Goal: Task Accomplishment & Management: Manage account settings

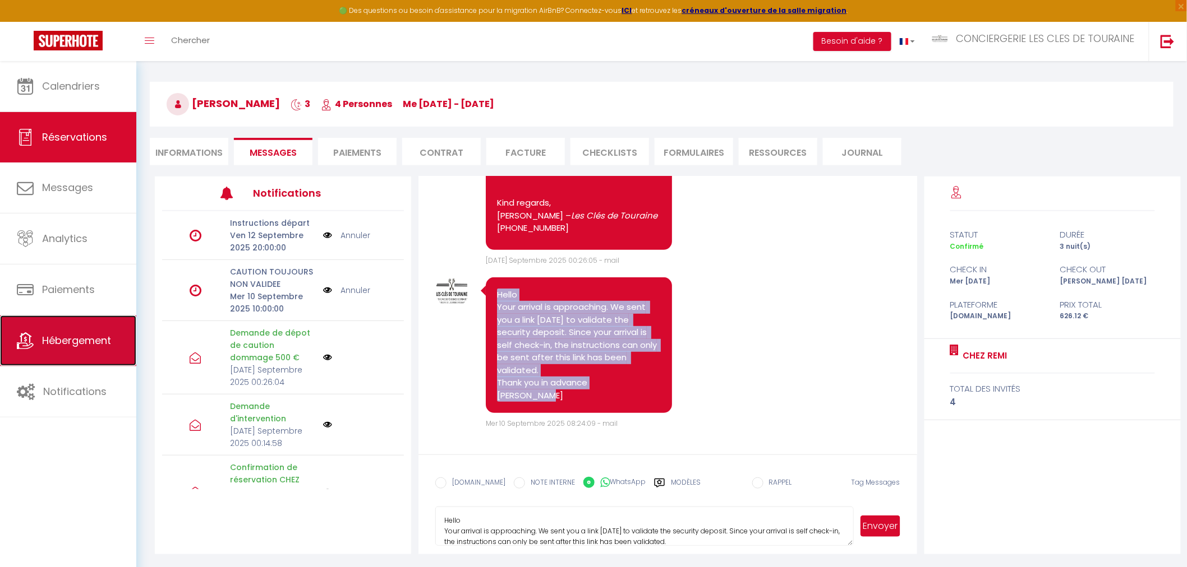
click at [64, 340] on span "Hébergement" at bounding box center [76, 341] width 69 height 14
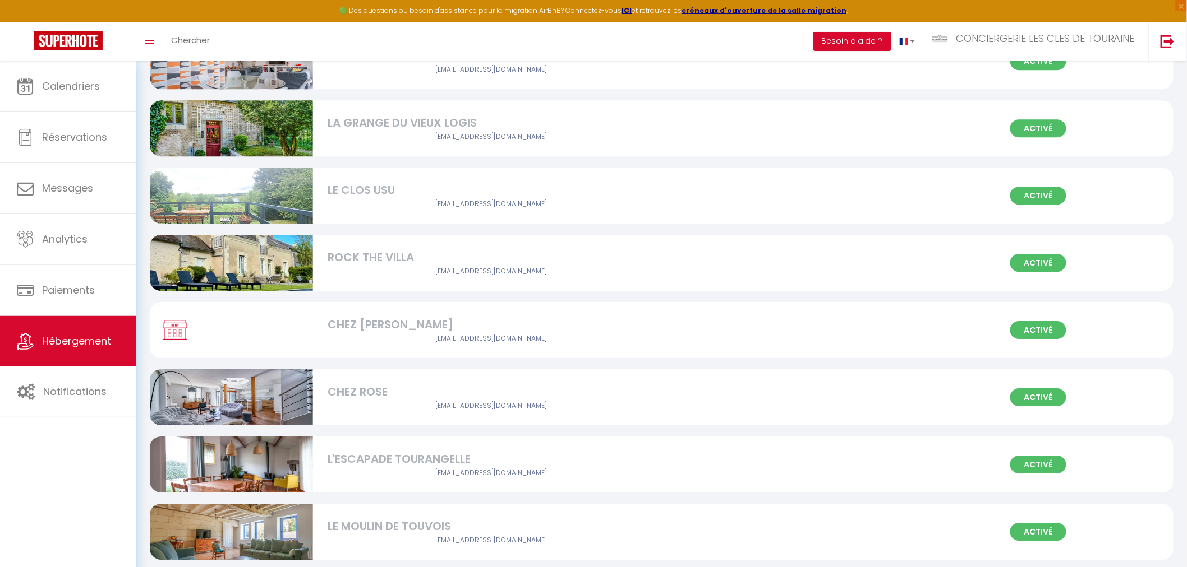
scroll to position [1370, 0]
click at [423, 327] on div "CHEZ [PERSON_NAME]" at bounding box center [490, 324] width 326 height 17
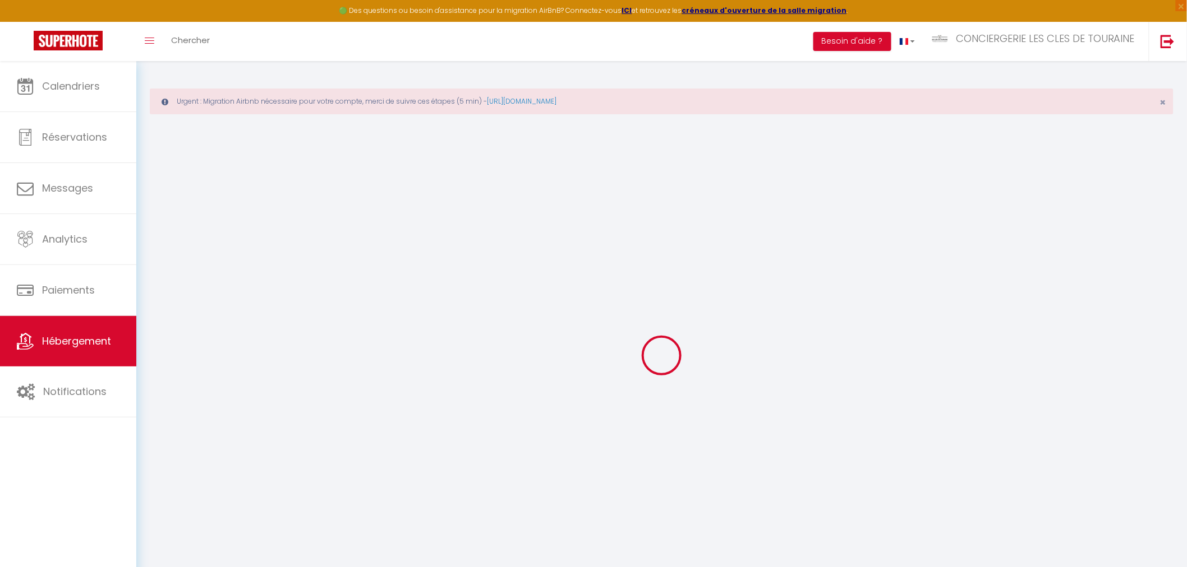
select select "+ 18 %"
select select "+ 19 %"
select select "+ 18 %"
checkbox input "false"
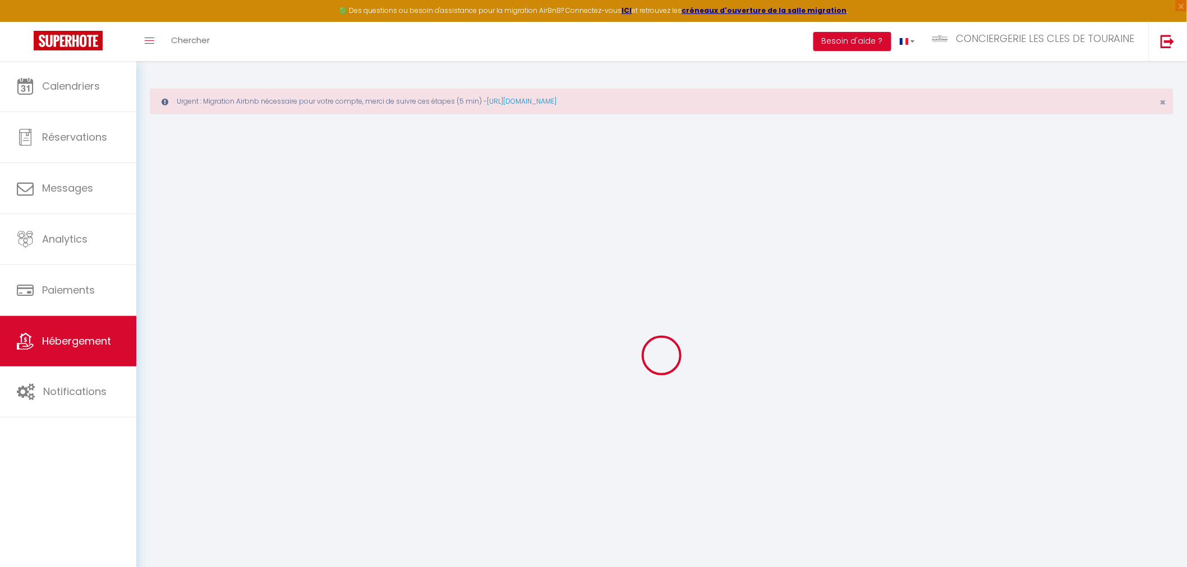
checkbox input "false"
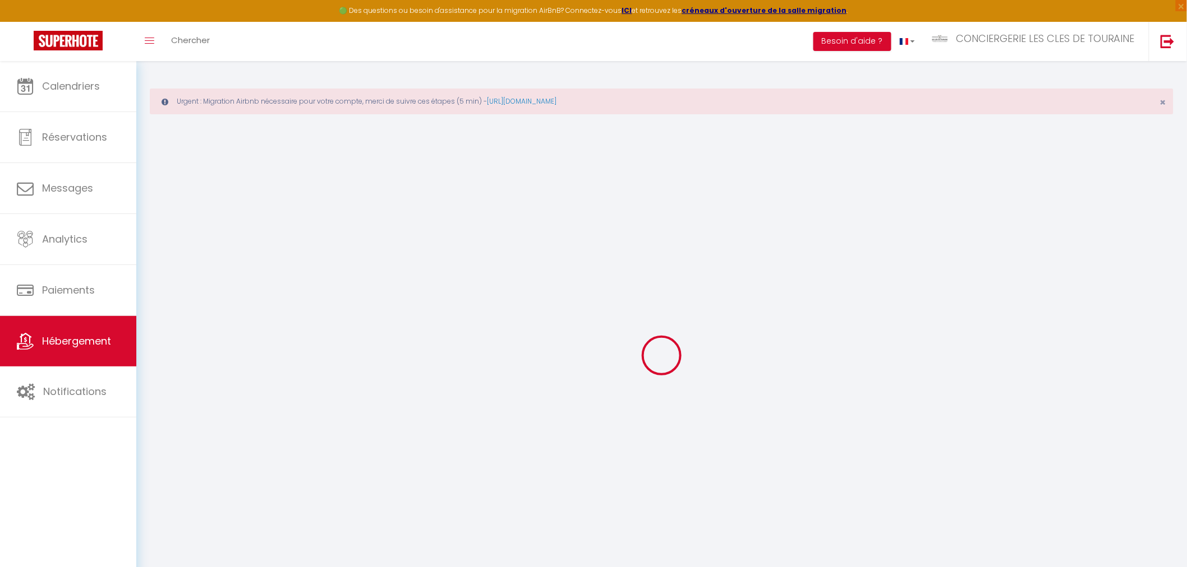
checkbox input "false"
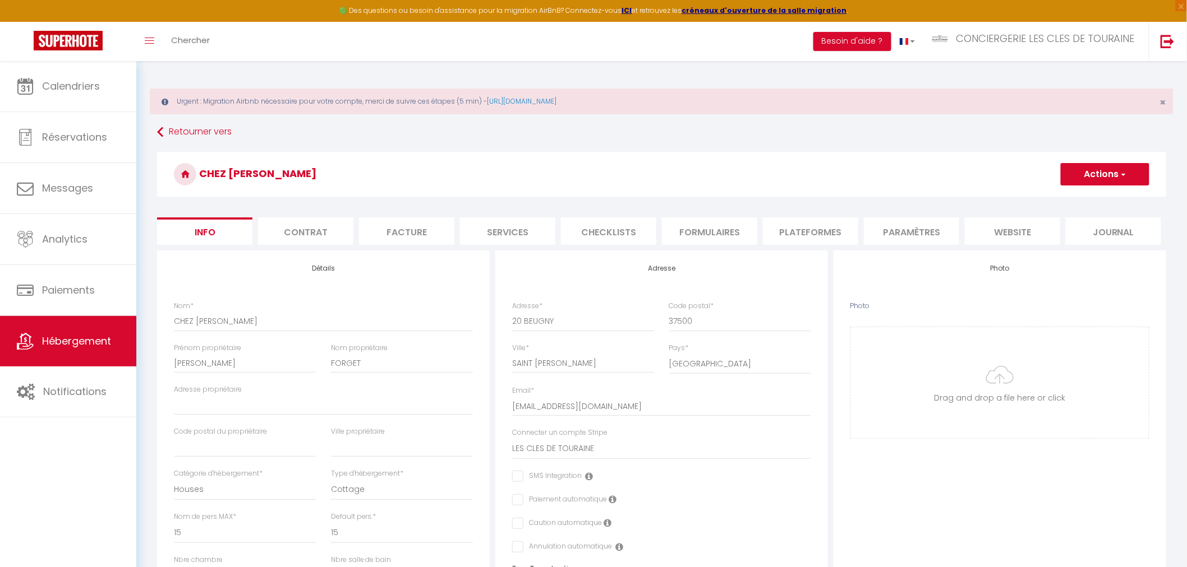
click at [823, 237] on li "Plateformes" at bounding box center [810, 231] width 95 height 27
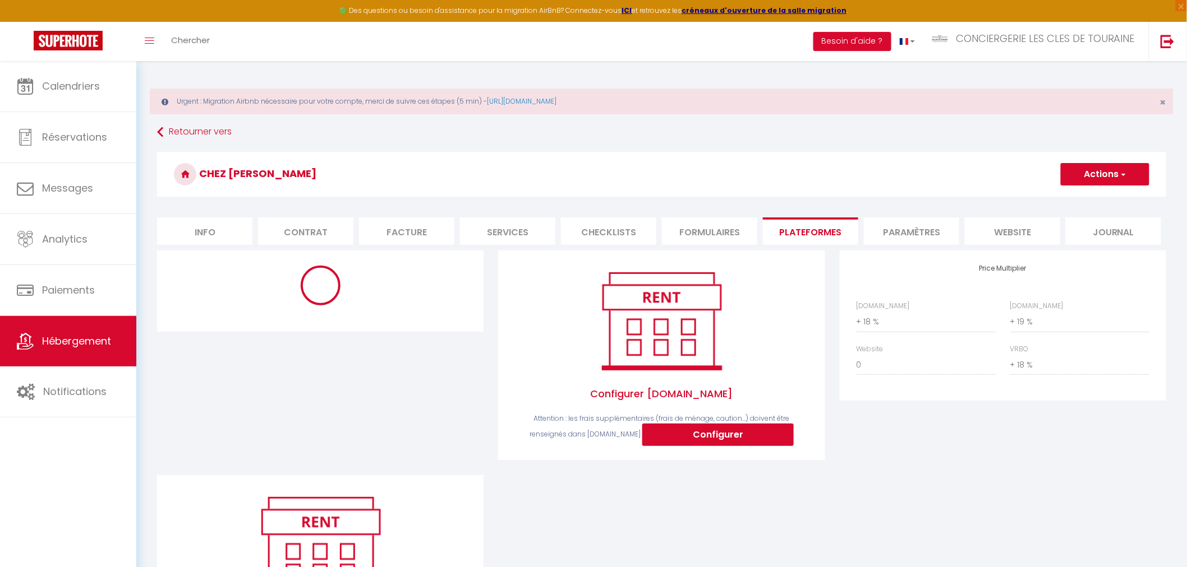
select select "365"
select select "EUR"
select select
select select "2029-1501397033464420346"
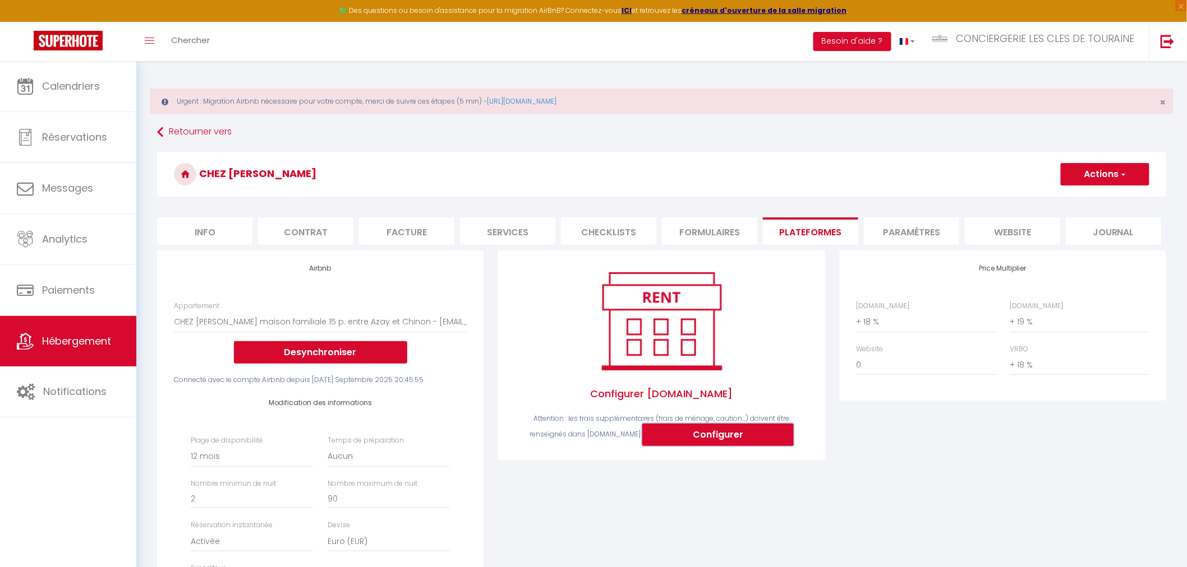
drag, startPoint x: 721, startPoint y: 433, endPoint x: 692, endPoint y: 396, distance: 46.3
click at [721, 433] on button "Configurer" at bounding box center [717, 435] width 151 height 22
select select
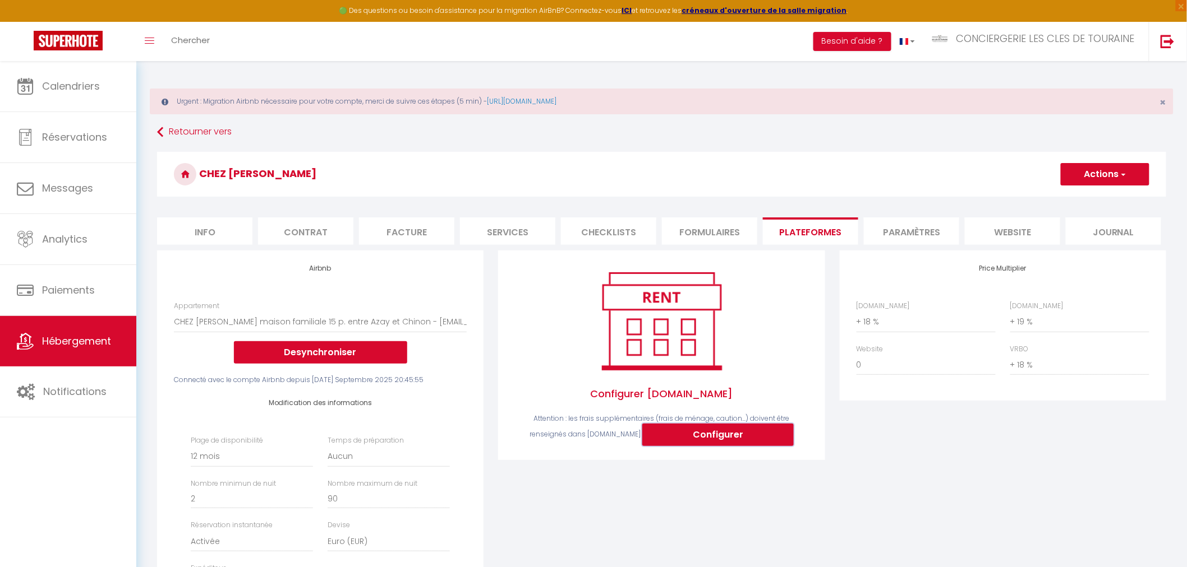
type input "conciergerie-les-cles-[PERSON_NAME]-od04g9hf_[EMAIL_ADDRESS][DOMAIN_NAME]"
type input "[EMAIL_ADDRESS][DOMAIN_NAME]"
select select
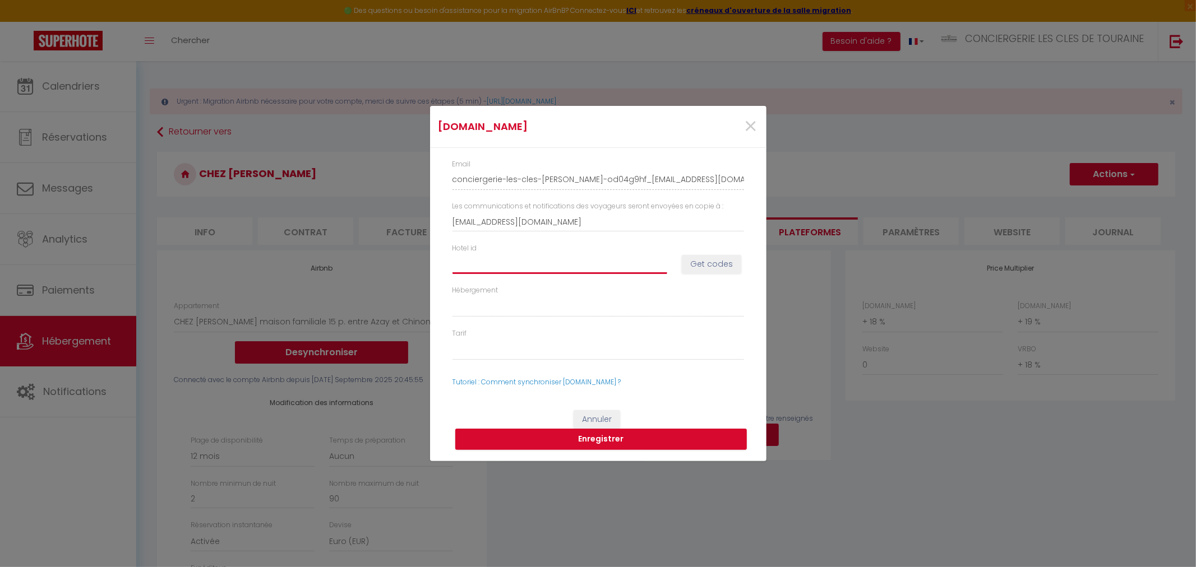
click at [512, 261] on input "Hotel id" at bounding box center [560, 264] width 215 height 20
type input "1"
select select
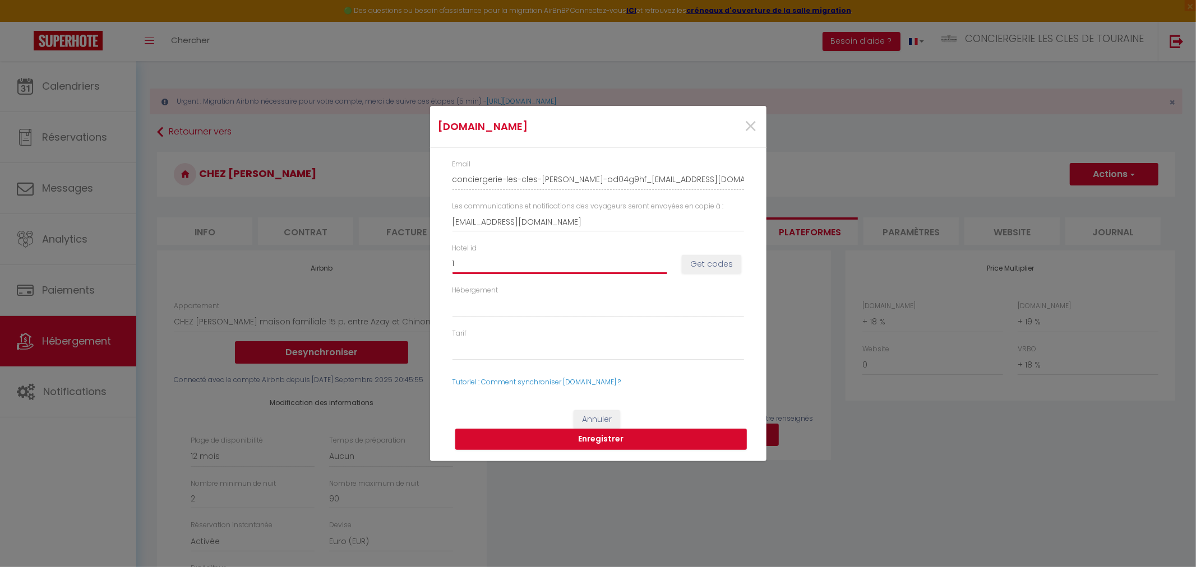
type input "14"
select select
type input "149"
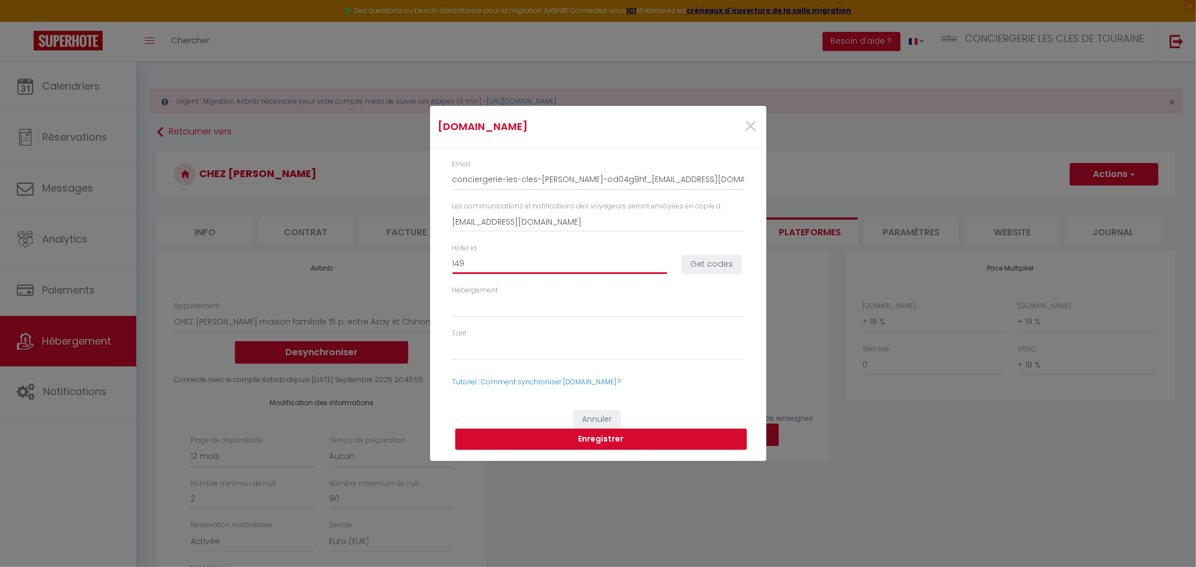
select select
type input "1491"
select select
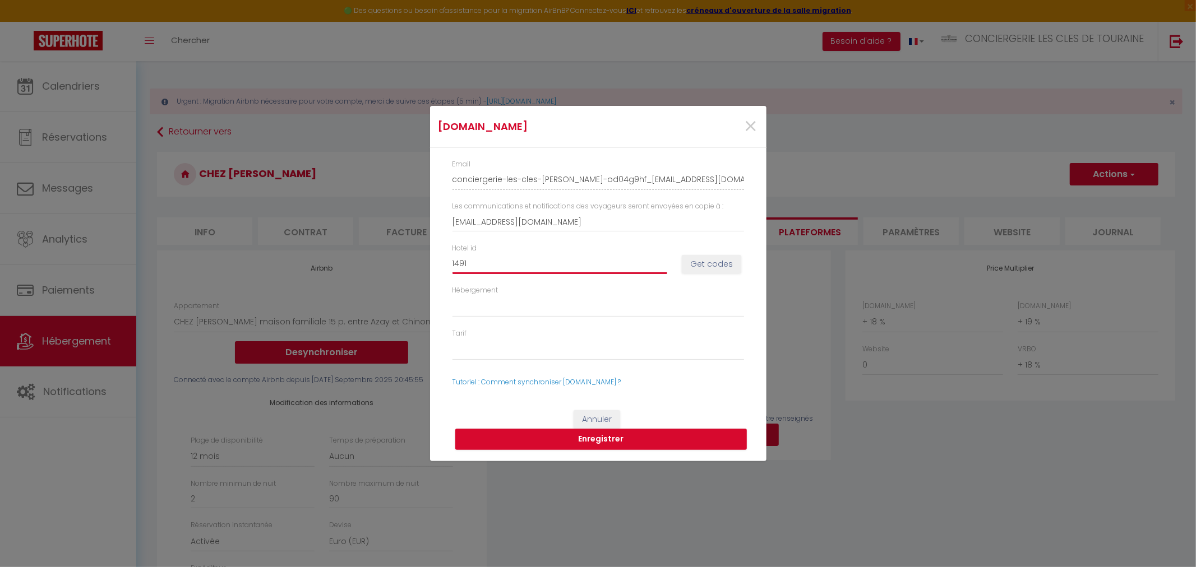
select select
type input "14916"
select select
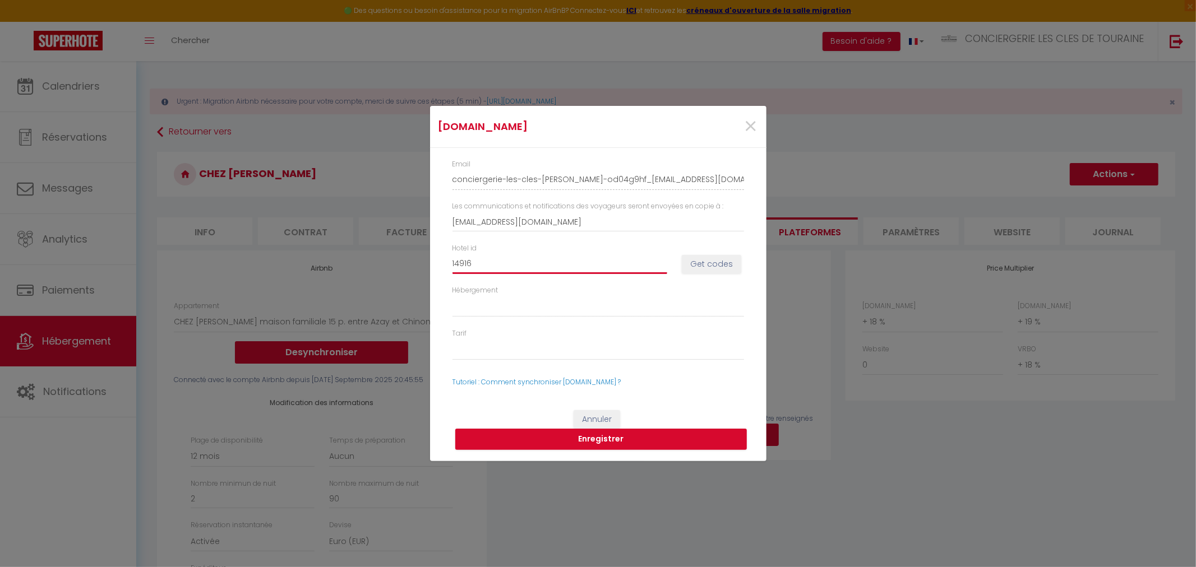
select select
type input "149163"
select select
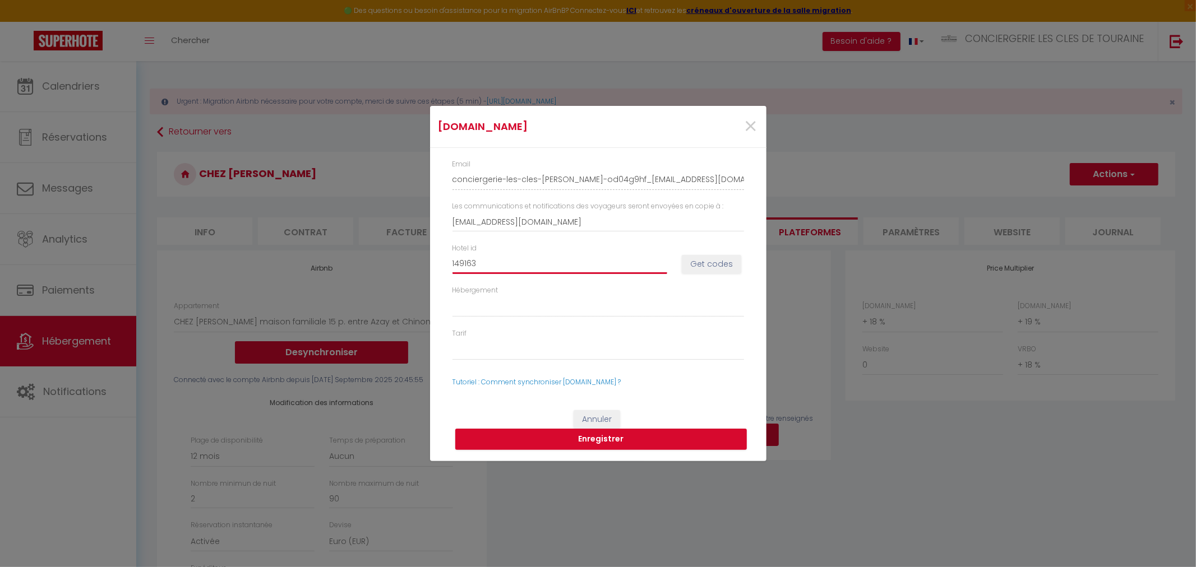
type input "1491632"
select select
type input "14916325"
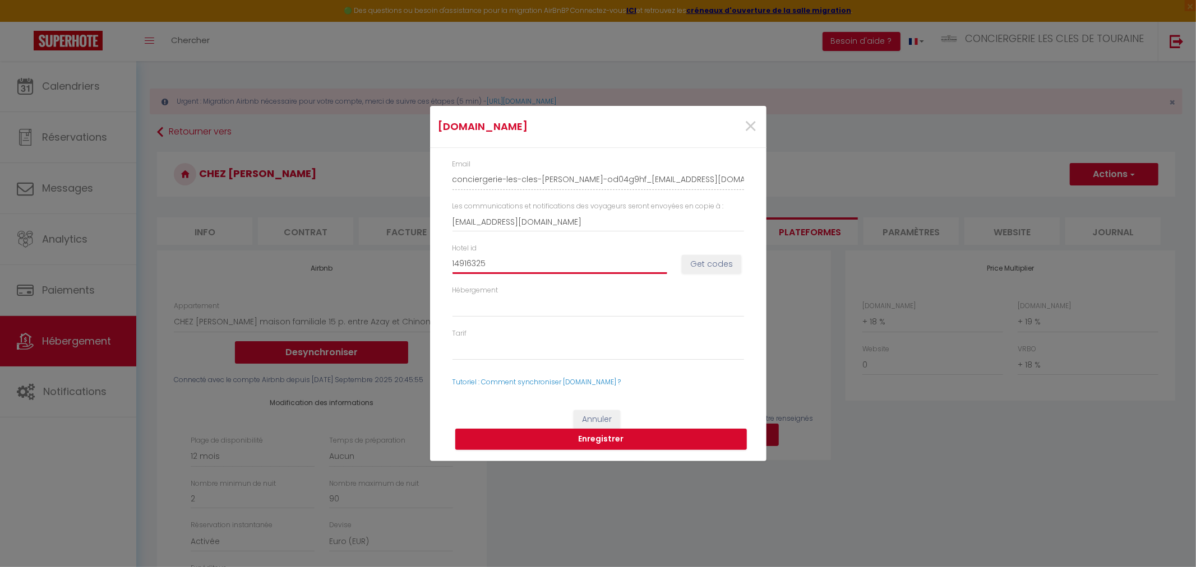
select select
type input "14916325"
click at [716, 267] on button "Get codes" at bounding box center [711, 264] width 59 height 19
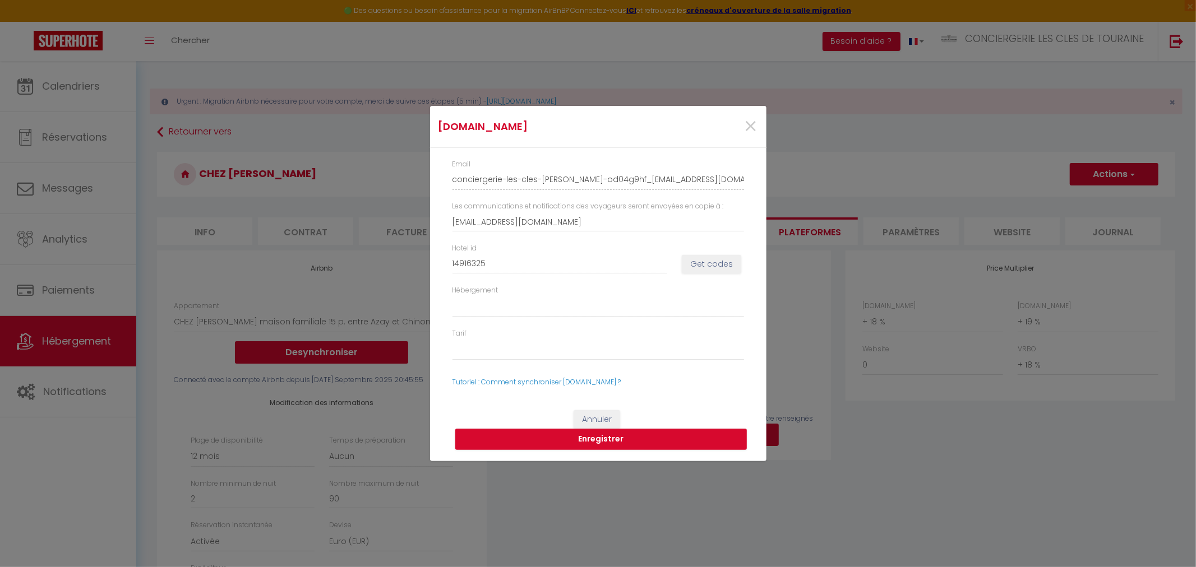
select select
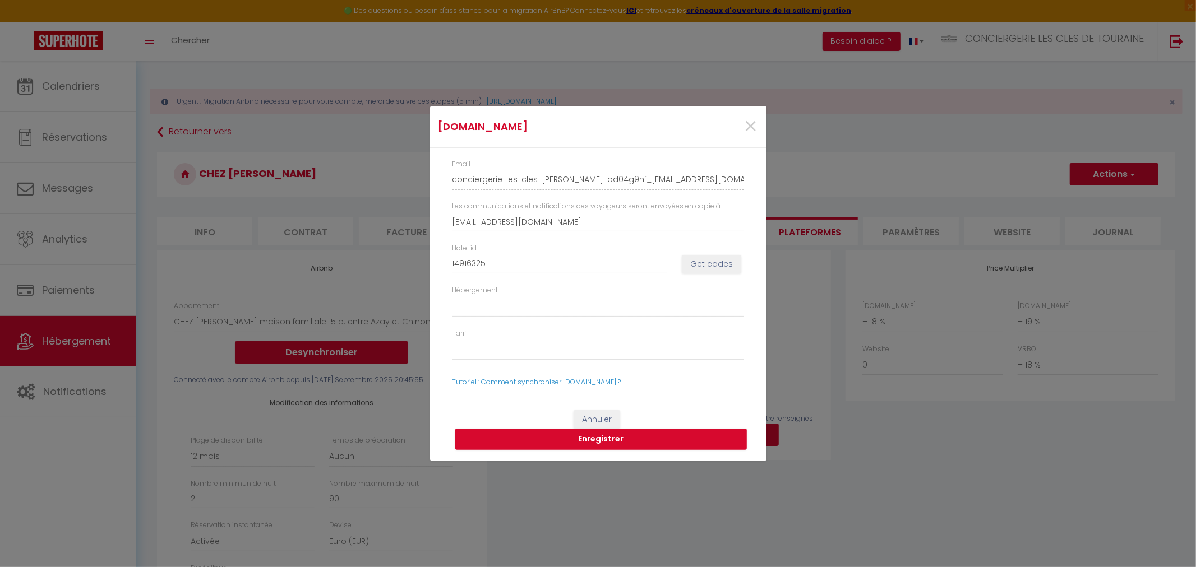
select select
click at [735, 262] on button "Get codes" at bounding box center [711, 264] width 59 height 19
select select
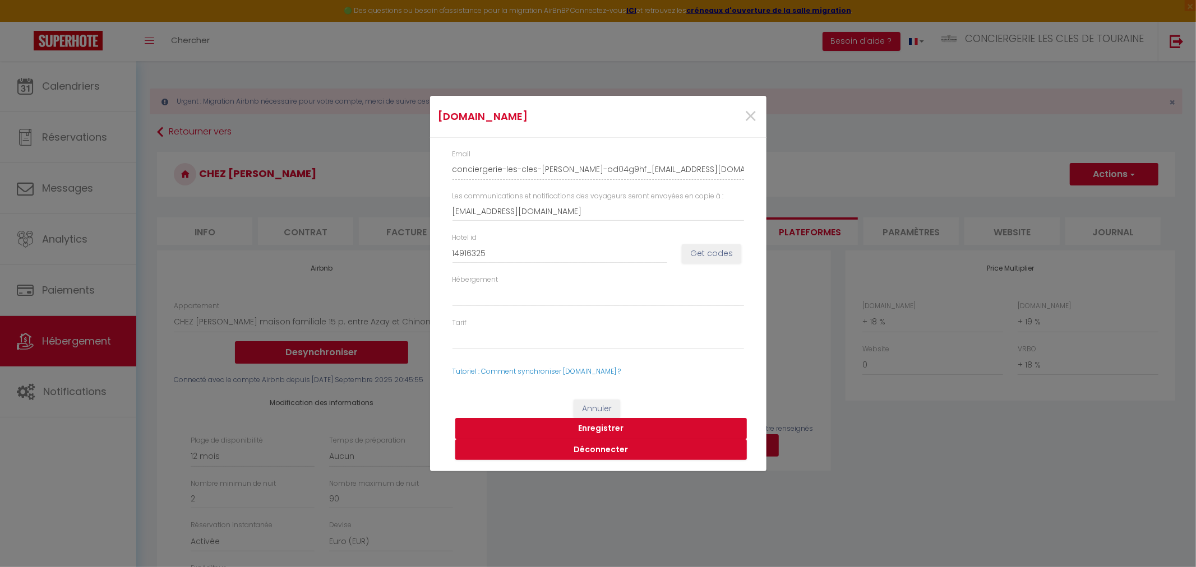
click at [600, 430] on button "Enregistrer" at bounding box center [601, 428] width 292 height 21
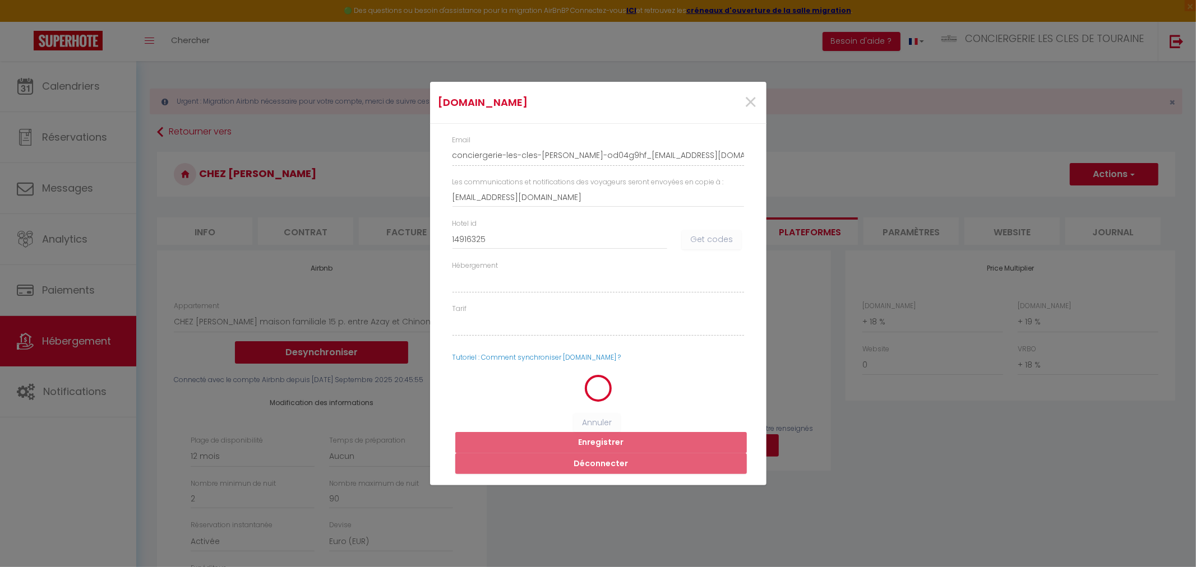
select select
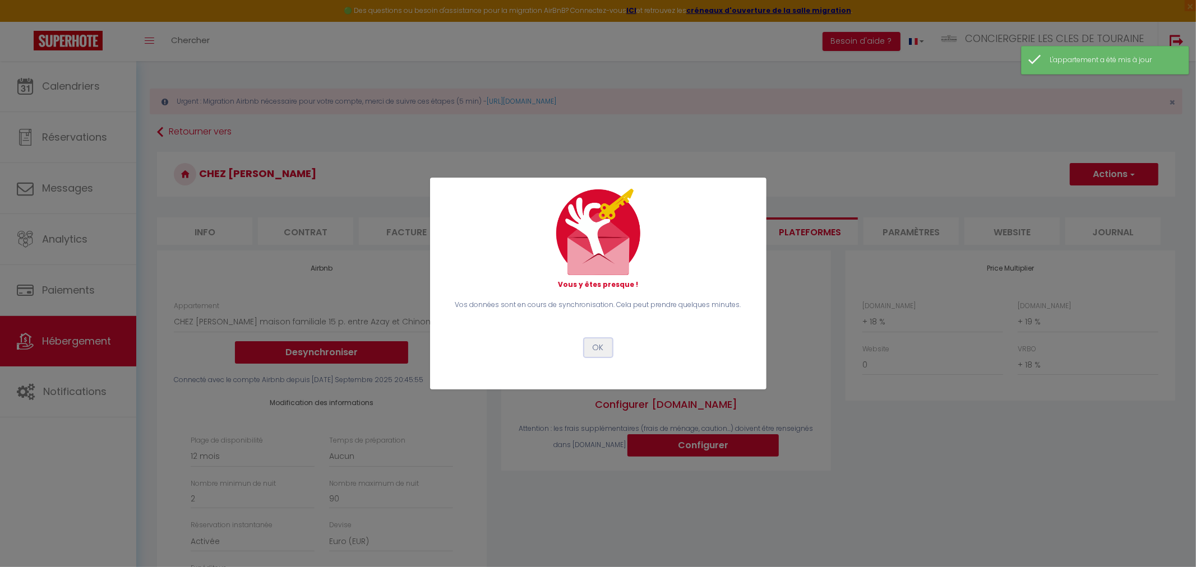
click at [594, 348] on button "OK" at bounding box center [598, 348] width 28 height 19
